Goal: Task Accomplishment & Management: Use online tool/utility

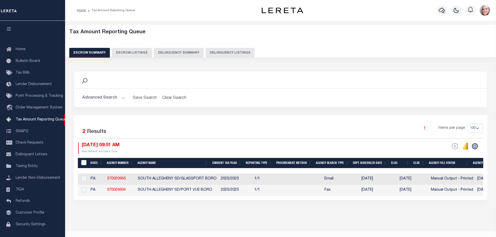
select select "100"
click at [120, 188] on div "1 Selected 2 Results 1 Items per page 10 25 50 100 500 [DATE] 09:51 AM Reportin…" at bounding box center [281, 157] width 414 height 85
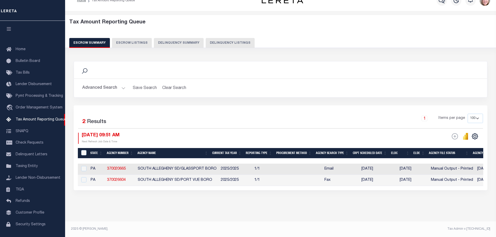
select select "100"
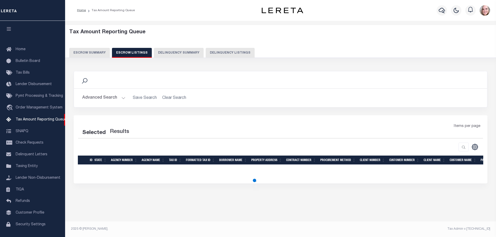
scroll to position [0, 0]
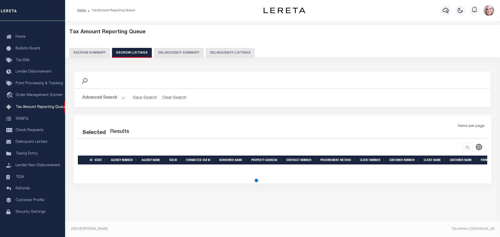
select select "100"
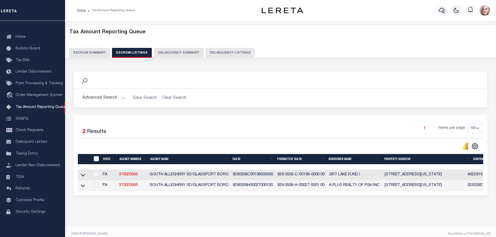
click at [80, 177] on link at bounding box center [83, 175] width 6 height 4
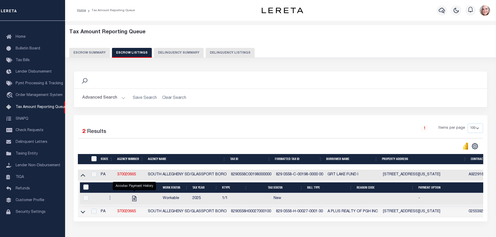
click at [135, 201] on icon "" at bounding box center [134, 198] width 4 height 5
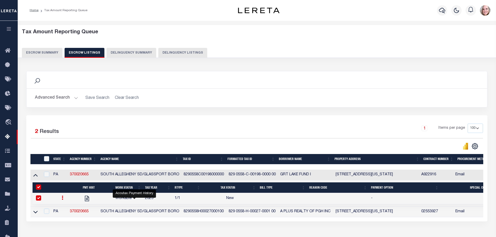
checkbox input "true"
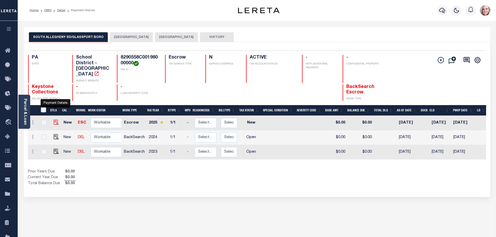
click at [57, 120] on img "" at bounding box center [56, 122] width 5 height 5
checkbox input "true"
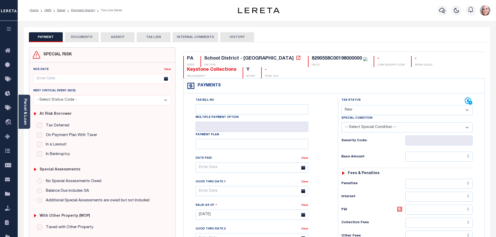
click at [383, 110] on select "- Select Status Code - Open Due/Unpaid Paid Incomplete No Tax Due Internal Refu…" at bounding box center [406, 110] width 131 height 10
select select "NTX"
click at [341, 105] on select "- Select Status Code - Open Due/Unpaid Paid Incomplete No Tax Due Internal Refu…" at bounding box center [406, 110] width 131 height 10
type input "09/05/2025"
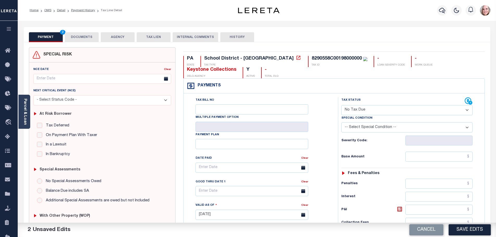
click at [366, 128] on select "-- Select Special Condition -- 3RD PARTY TAX LIEN AGENCY TAX LIEN (A.K.A Inside…" at bounding box center [406, 127] width 131 height 10
